Goal: Find specific page/section

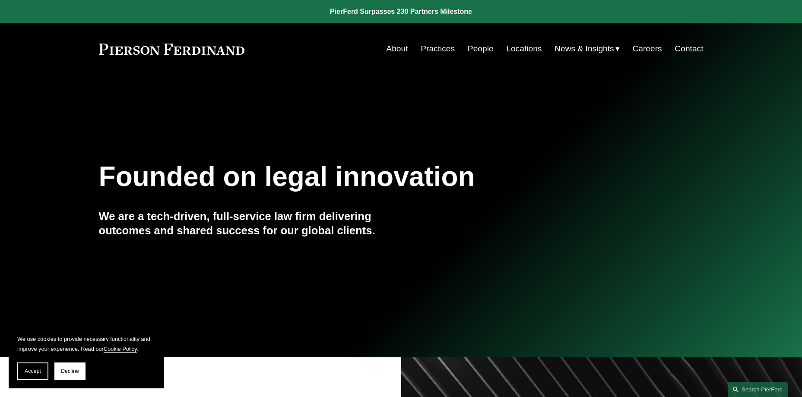
click at [478, 51] on link "People" at bounding box center [481, 49] width 26 height 16
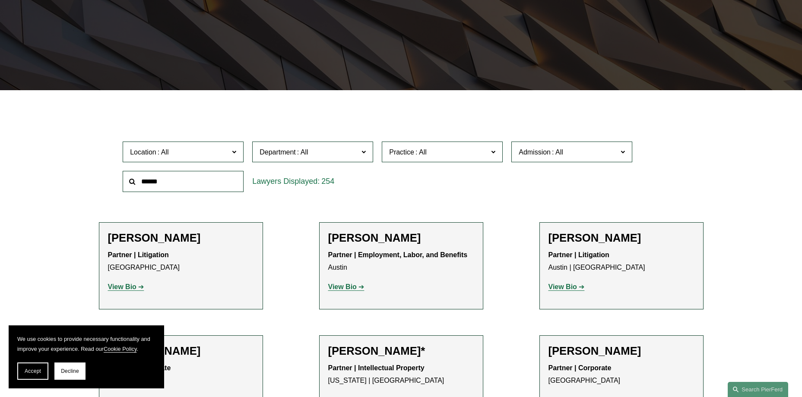
scroll to position [173, 0]
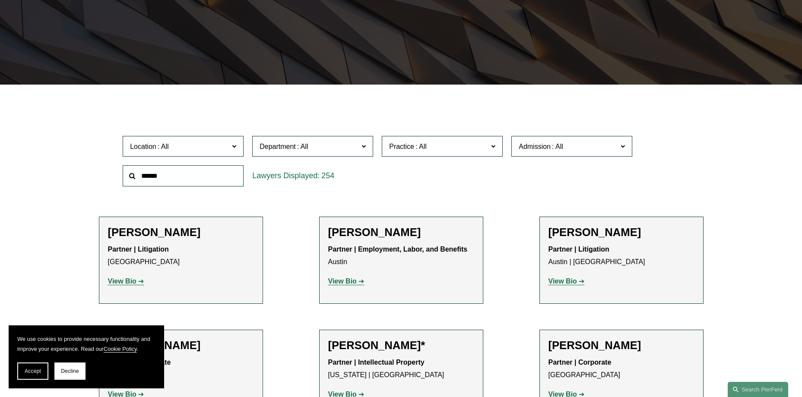
click at [169, 180] on input "text" at bounding box center [183, 175] width 121 height 21
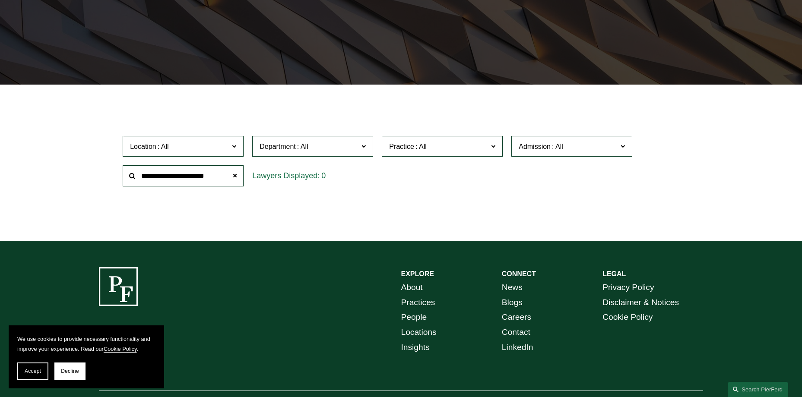
type input "**********"
